Goal: Transaction & Acquisition: Purchase product/service

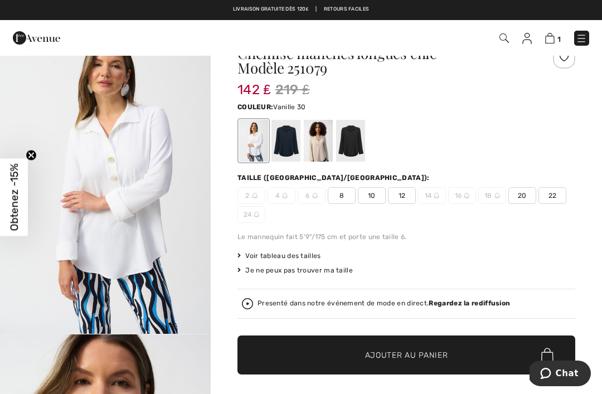
click at [365, 141] on div at bounding box center [350, 141] width 29 height 42
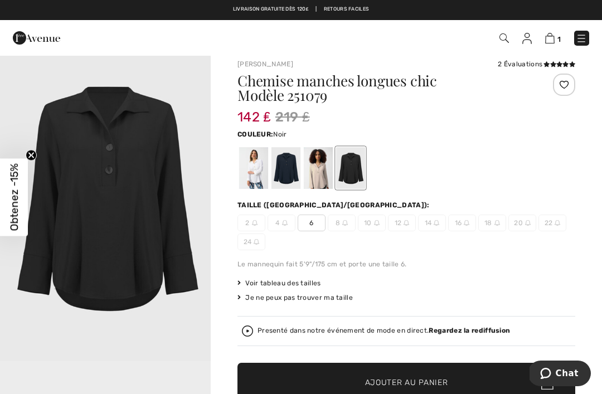
scroll to position [9, 0]
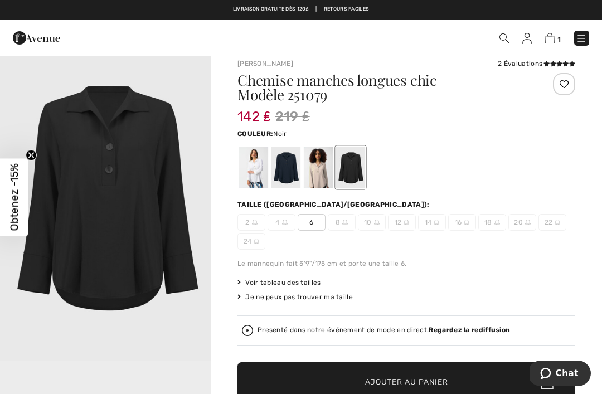
click at [33, 41] on img at bounding box center [36, 38] width 47 height 22
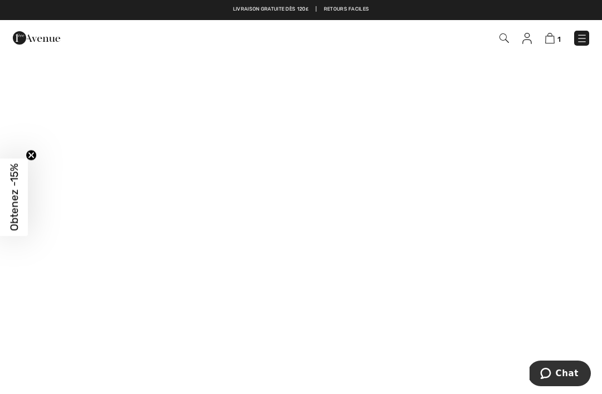
click at [507, 43] on img at bounding box center [503, 37] width 9 height 9
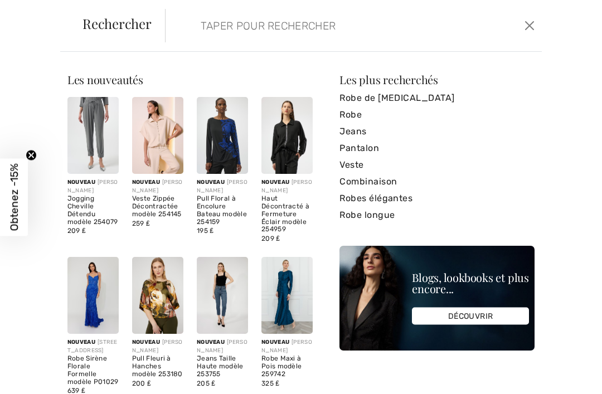
click at [201, 40] on input "search" at bounding box center [315, 25] width 247 height 33
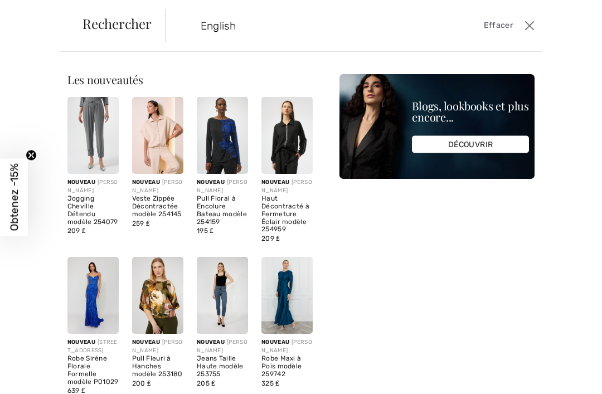
type input "English"
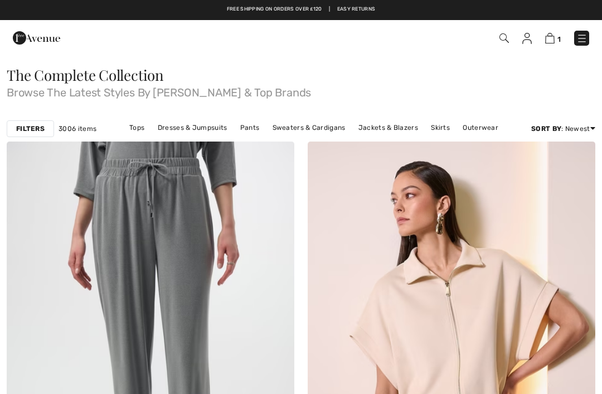
checkbox input "true"
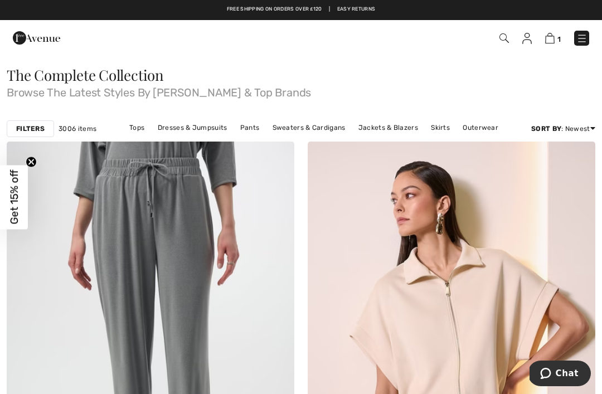
click at [41, 133] on strong "Filters" at bounding box center [30, 129] width 28 height 10
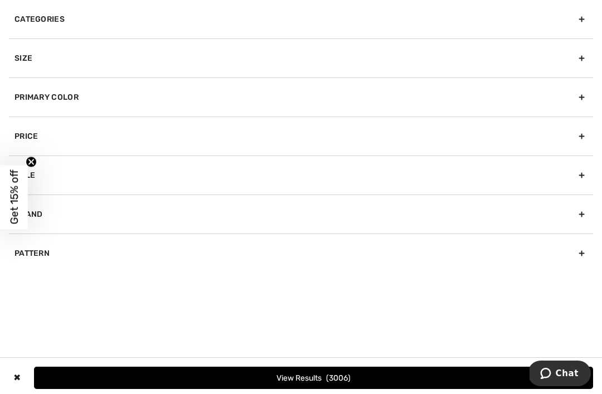
click at [103, 217] on div "Brand" at bounding box center [301, 213] width 584 height 39
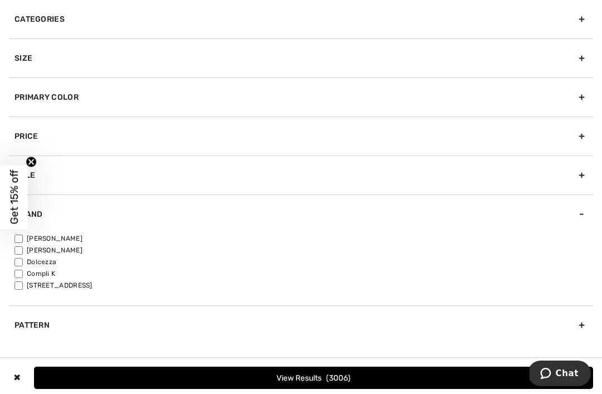
click at [79, 240] on label "[PERSON_NAME]" at bounding box center [303, 238] width 578 height 10
click at [23, 240] on input"] "[PERSON_NAME]" at bounding box center [18, 239] width 8 height 8
checkbox input"] "true"
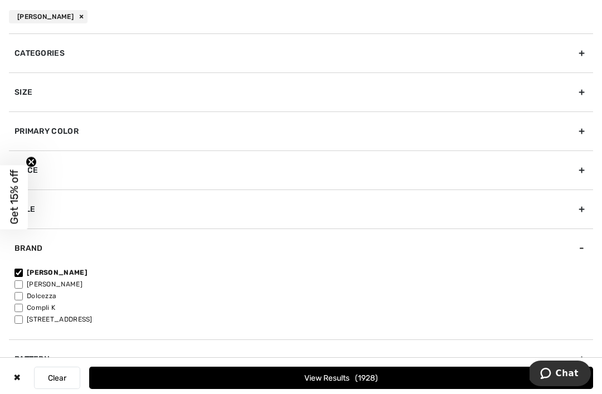
click at [173, 56] on div "Categories" at bounding box center [301, 52] width 584 height 39
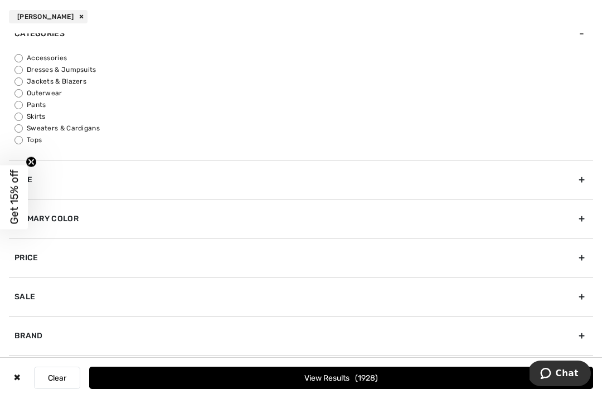
scroll to position [19, 0]
click at [22, 144] on input "Tops" at bounding box center [18, 140] width 8 height 8
radio input "true"
click at [334, 387] on button "View Results 645" at bounding box center [341, 378] width 504 height 22
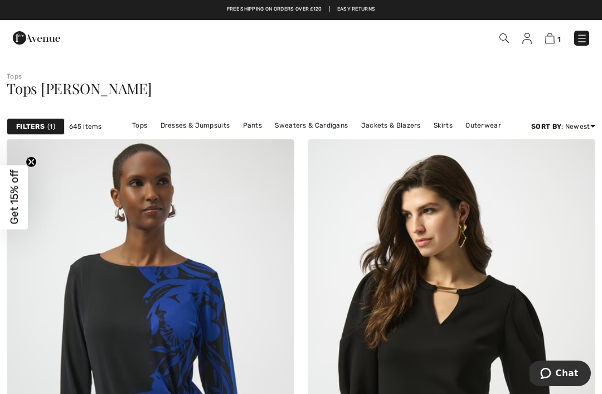
click at [49, 125] on span "1" at bounding box center [51, 126] width 8 height 10
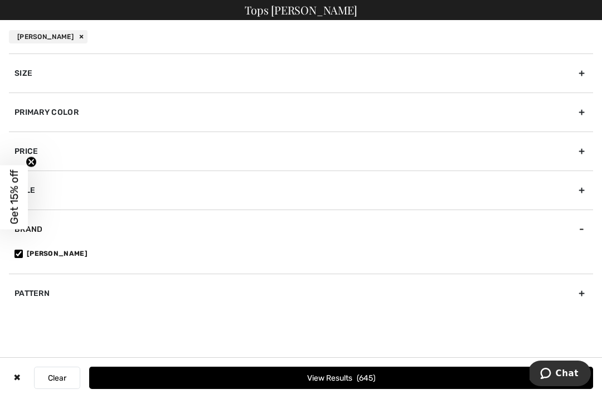
click at [129, 120] on div "Primary Color" at bounding box center [301, 111] width 584 height 39
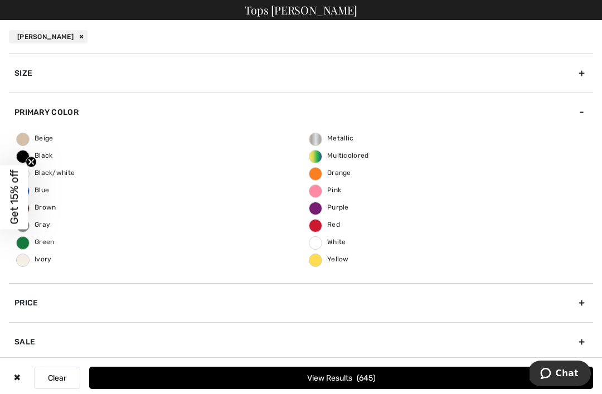
click at [319, 240] on span "White" at bounding box center [327, 242] width 37 height 8
click at [0, 0] on input "White" at bounding box center [0, 0] width 0 height 0
click at [377, 386] on button "View Results 23" at bounding box center [341, 378] width 504 height 22
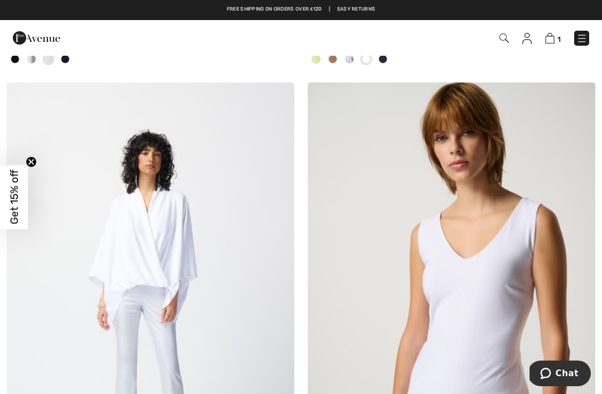
scroll to position [4568, 0]
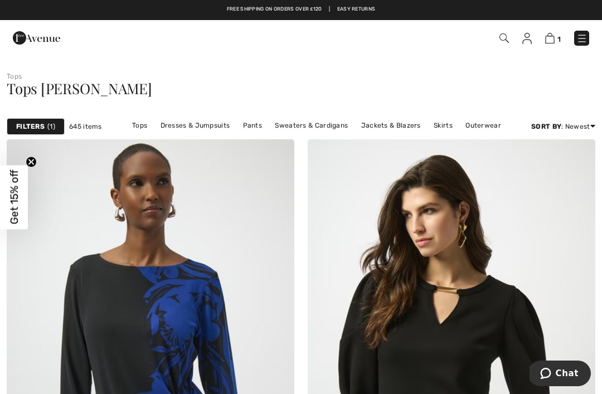
click at [47, 133] on div "Filters 1" at bounding box center [36, 126] width 58 height 17
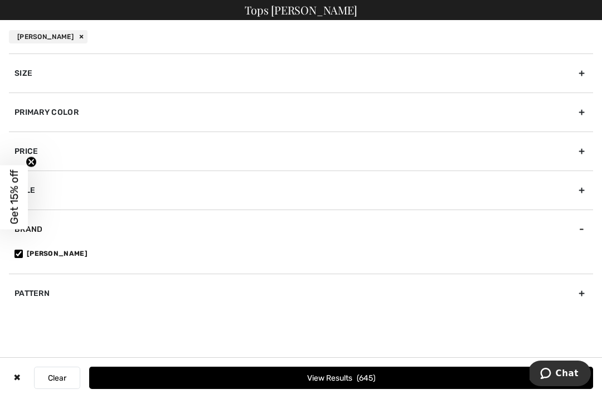
click at [164, 114] on div "Primary Color" at bounding box center [301, 111] width 584 height 39
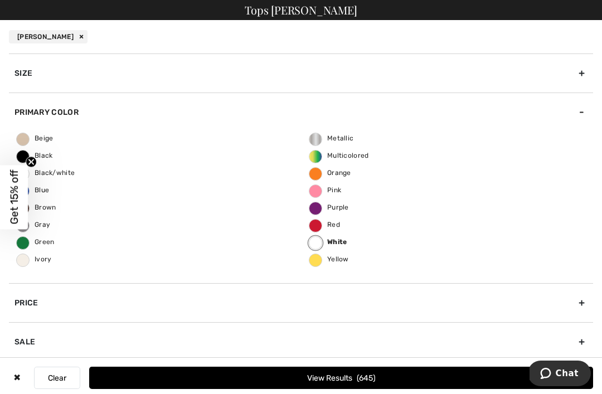
click at [321, 243] on label "White" at bounding box center [315, 242] width 13 height 13
click at [0, 0] on input "White" at bounding box center [0, 0] width 0 height 0
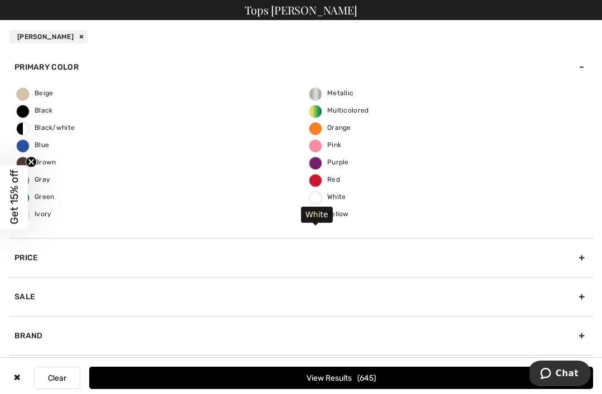
scroll to position [45, 0]
click at [25, 115] on label "Black" at bounding box center [22, 111] width 13 height 13
click at [0, 0] on input "Black" at bounding box center [0, 0] width 0 height 0
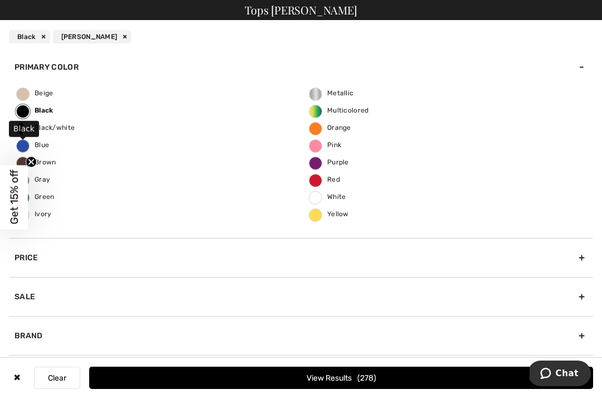
click at [406, 386] on button "View Results 278" at bounding box center [341, 378] width 504 height 22
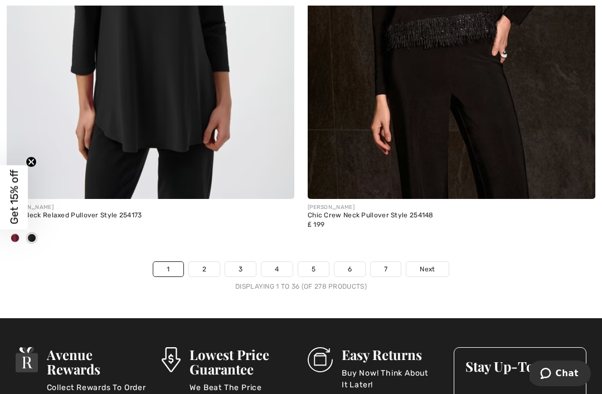
scroll to position [8968, 0]
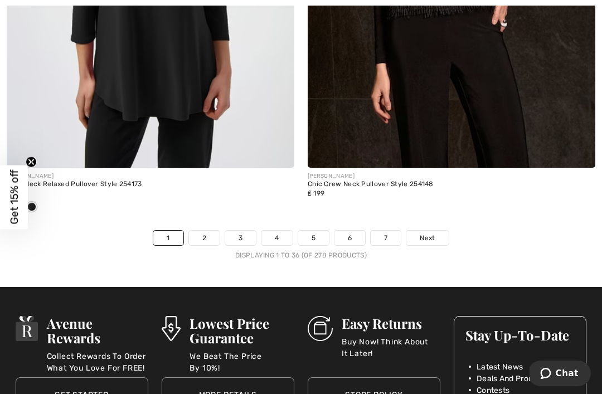
click at [209, 231] on link "2" at bounding box center [204, 238] width 31 height 14
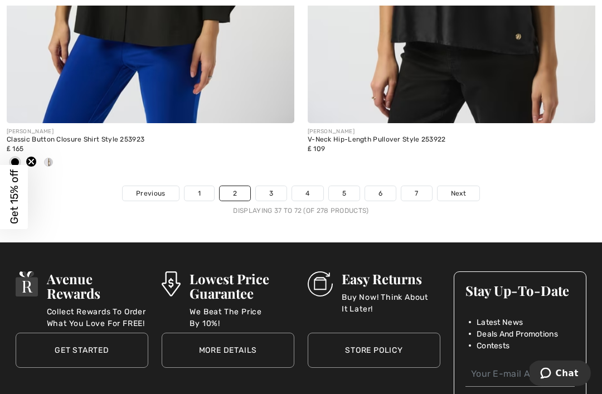
scroll to position [9036, 0]
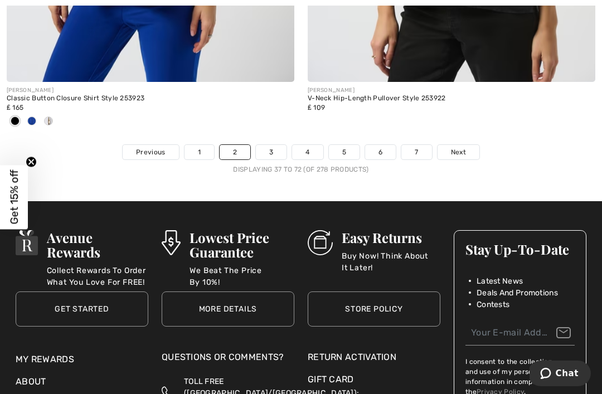
click at [460, 147] on span "Next" at bounding box center [458, 152] width 15 height 10
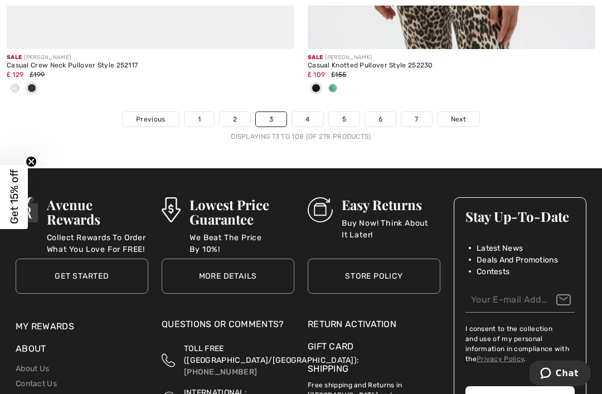
scroll to position [9069, 0]
click at [459, 114] on span "Next" at bounding box center [458, 119] width 15 height 10
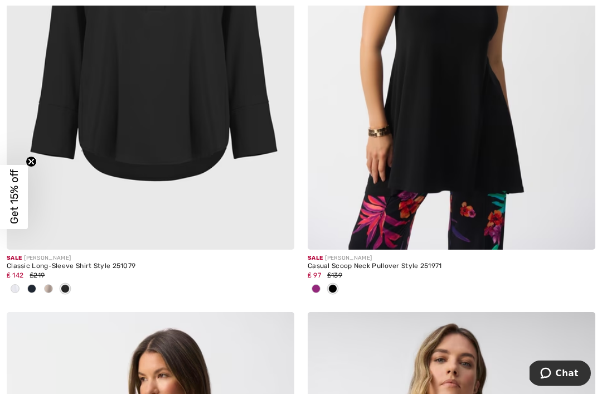
scroll to position [2306, 0]
click at [170, 157] on img at bounding box center [150, 33] width 287 height 431
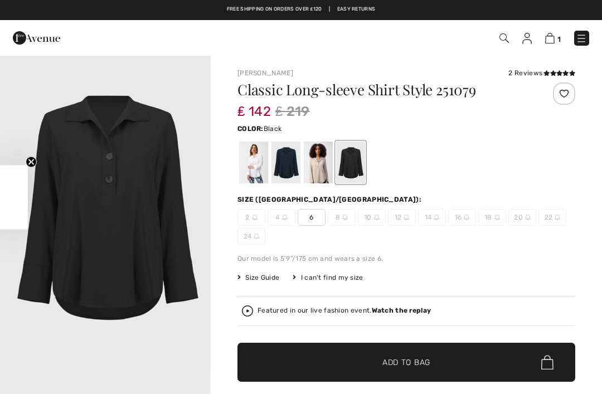
checkbox input "true"
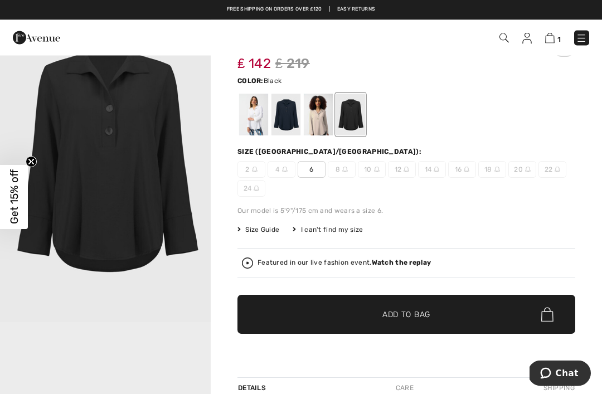
scroll to position [48, 0]
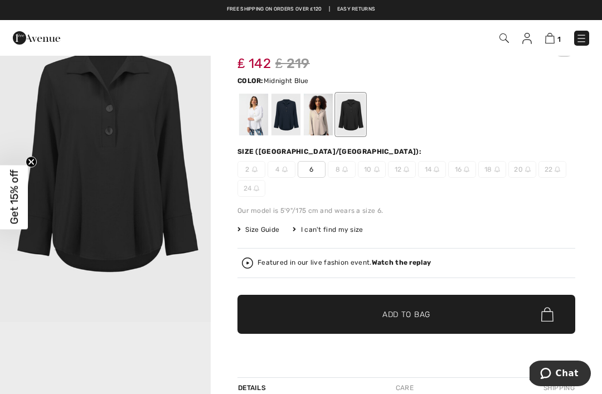
click at [286, 120] on div at bounding box center [285, 115] width 29 height 42
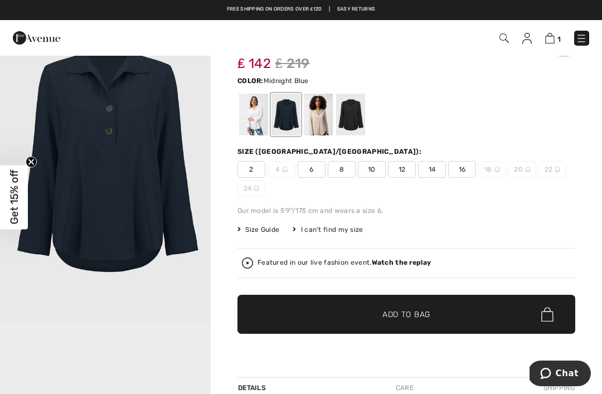
click at [358, 109] on div at bounding box center [350, 115] width 29 height 42
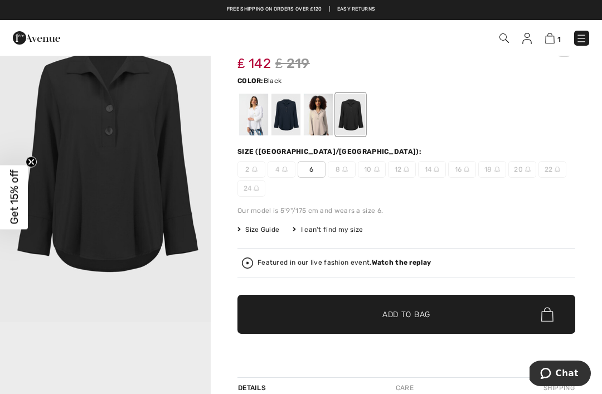
click at [311, 173] on span "6" at bounding box center [311, 169] width 28 height 17
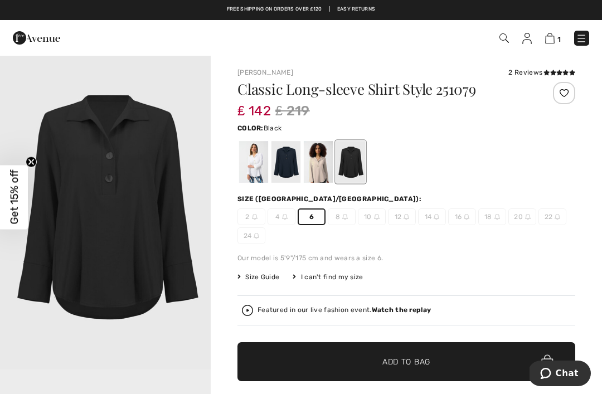
scroll to position [0, 0]
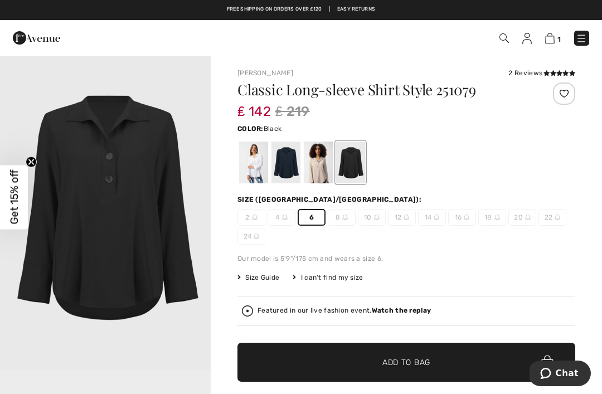
click at [18, 194] on span "Get 15% off" at bounding box center [14, 197] width 13 height 55
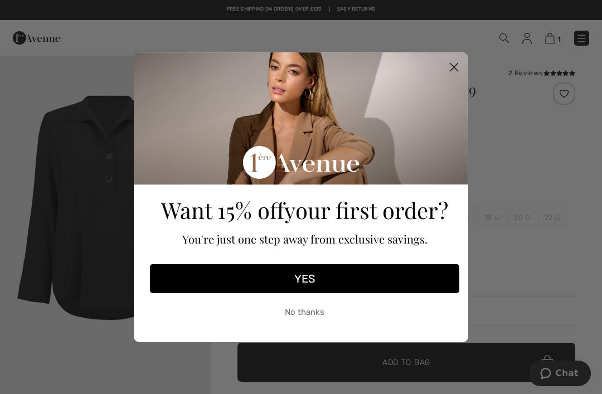
click at [315, 284] on button "YES" at bounding box center [304, 278] width 309 height 29
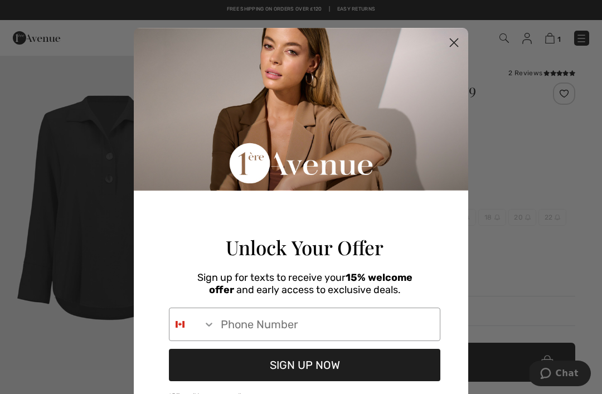
click at [236, 339] on input "Phone Number" at bounding box center [327, 324] width 225 height 32
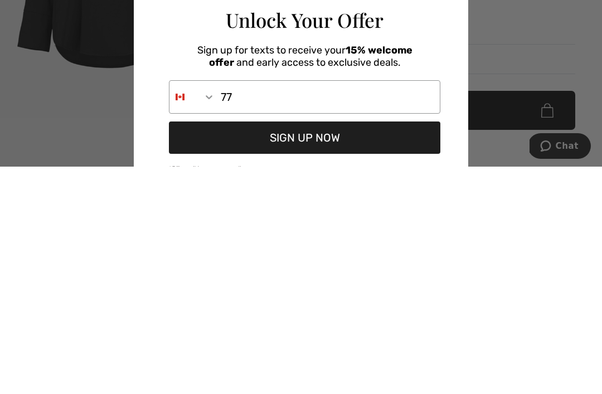
type input "7"
type input "4"
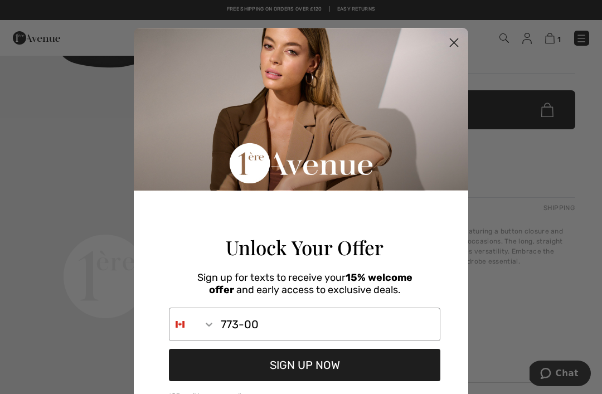
click at [271, 340] on input "773-00" at bounding box center [327, 324] width 225 height 32
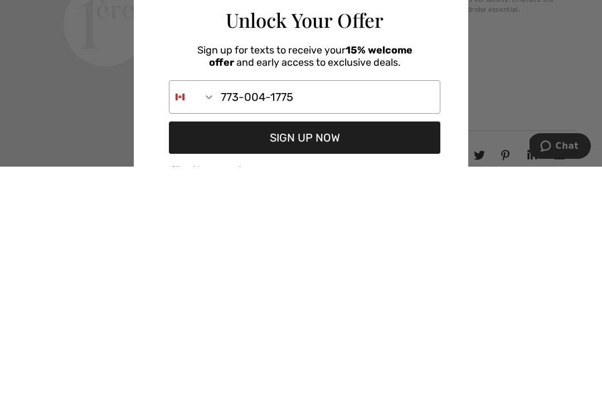
click at [324, 349] on button "SIGN UP NOW" at bounding box center [304, 365] width 271 height 32
click at [311, 308] on input "773-004-1775" at bounding box center [327, 324] width 225 height 32
type input "7"
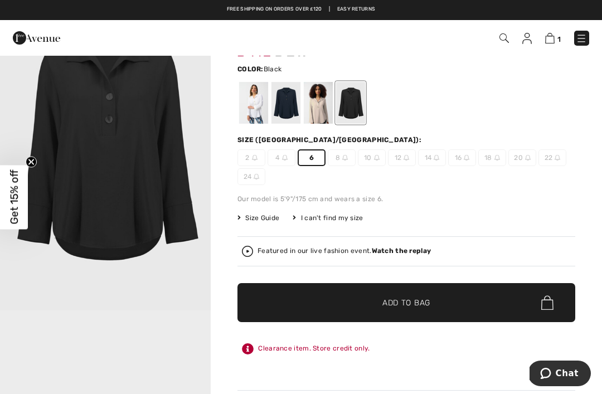
scroll to position [0, 0]
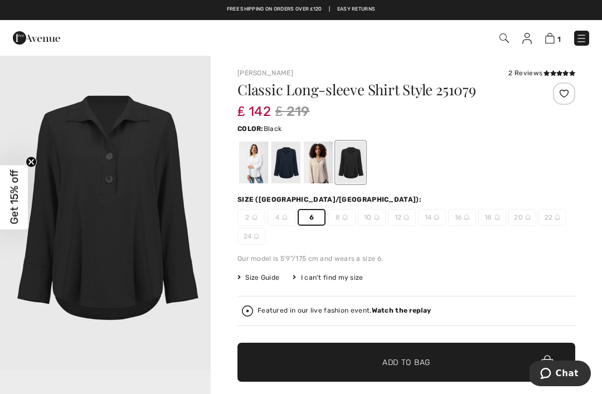
click at [575, 274] on div "Joseph Ribkoff 2 Reviews 2 Reviews Classic Long-sleeve Shirt Style 251079 ₤ 142…" at bounding box center [406, 392] width 391 height 675
click at [539, 72] on div "2 Reviews" at bounding box center [541, 73] width 67 height 10
click at [552, 42] on img at bounding box center [549, 38] width 9 height 11
click at [354, 172] on div at bounding box center [350, 163] width 29 height 42
click at [404, 363] on span "Add to Bag" at bounding box center [406, 363] width 48 height 12
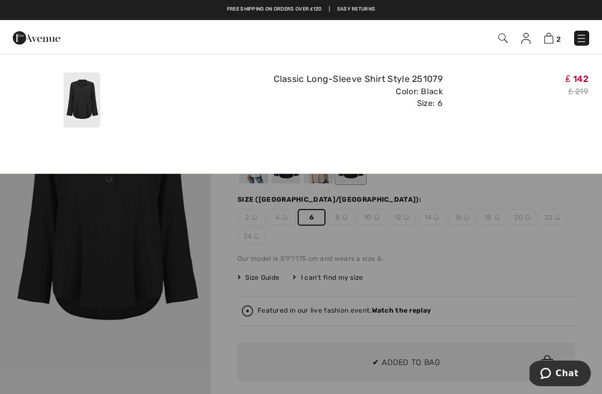
click at [546, 41] on img at bounding box center [548, 38] width 9 height 11
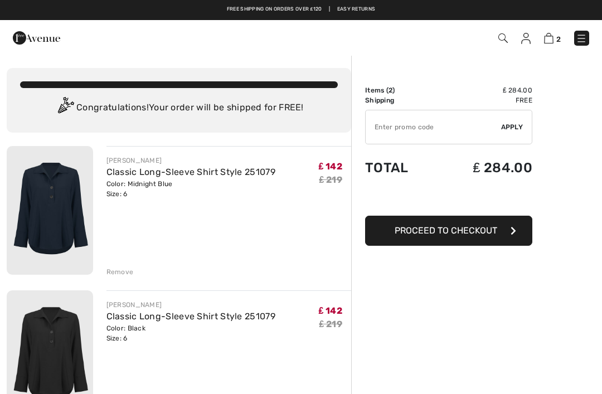
click at [125, 272] on div "Remove" at bounding box center [119, 272] width 27 height 10
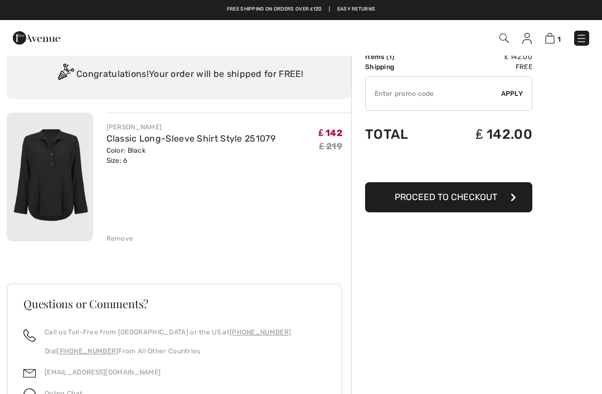
scroll to position [31, 0]
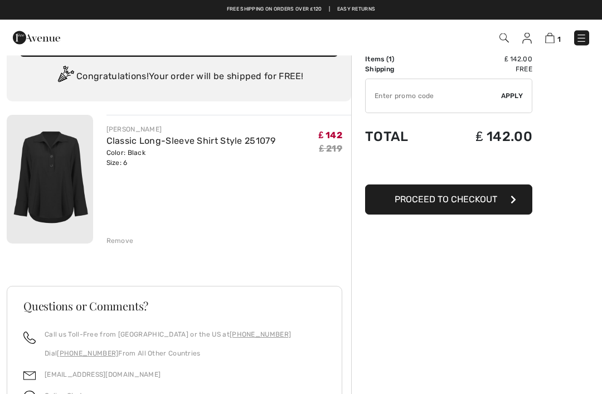
click at [490, 203] on span "Proceed to Checkout" at bounding box center [445, 199] width 103 height 11
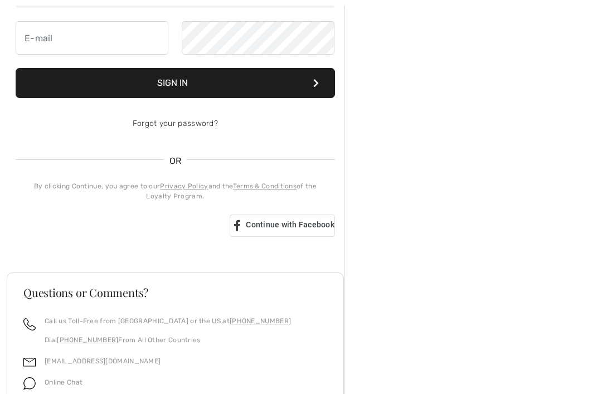
scroll to position [216, 0]
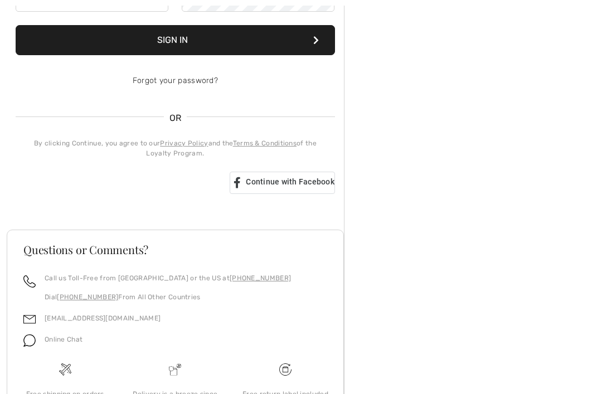
click at [275, 271] on div "Questions or Comments?" at bounding box center [175, 259] width 330 height 29
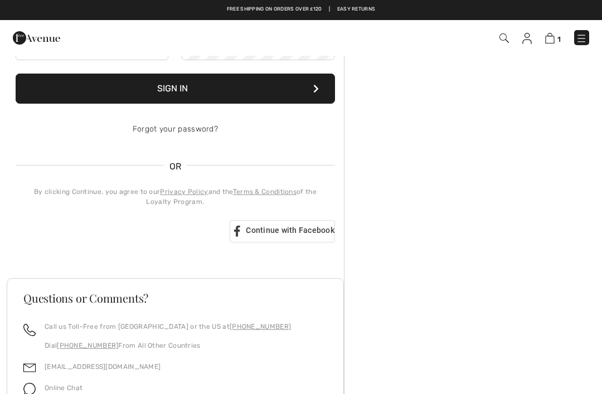
scroll to position [0, 0]
